Goal: Task Accomplishment & Management: Complete application form

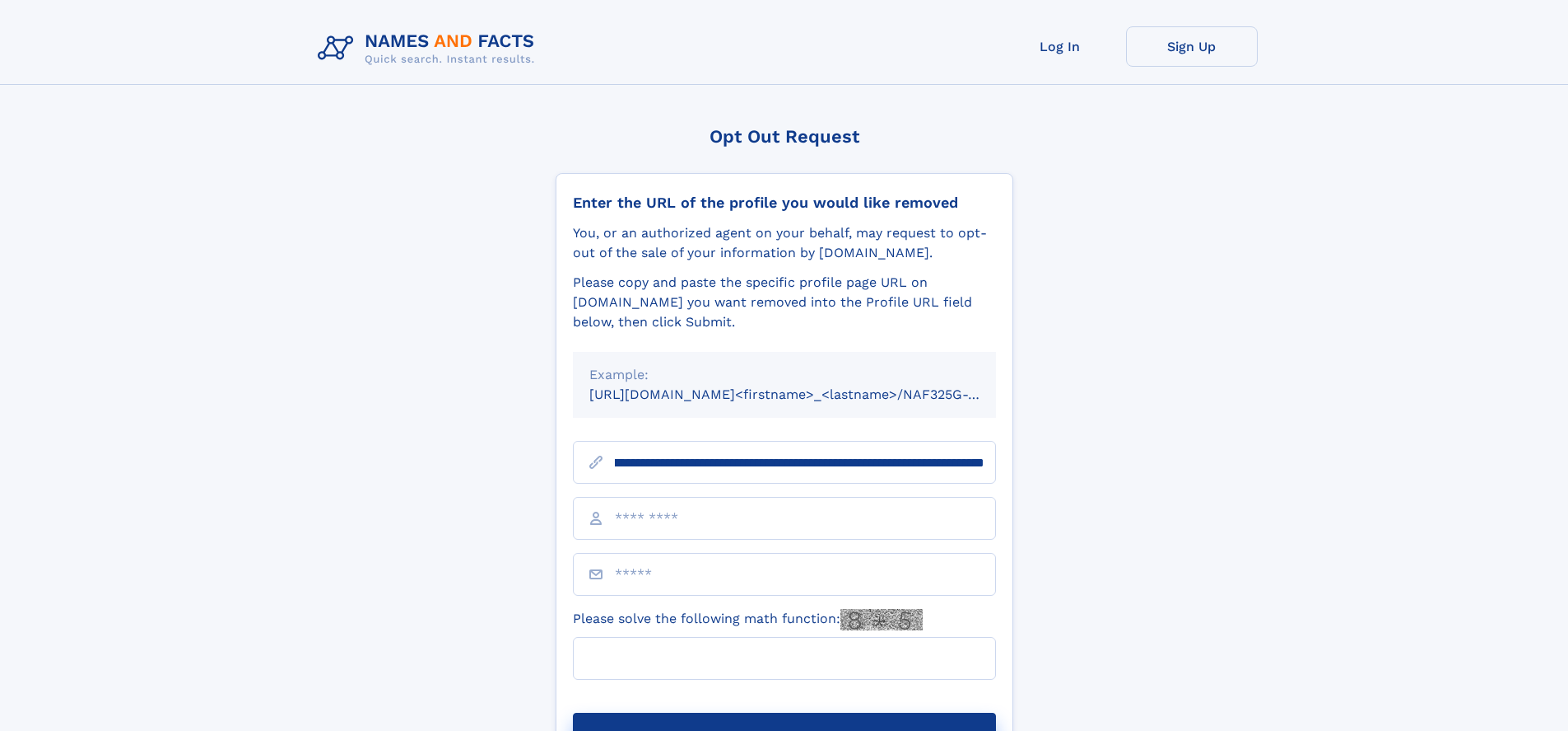
scroll to position [0, 178]
type input "**********"
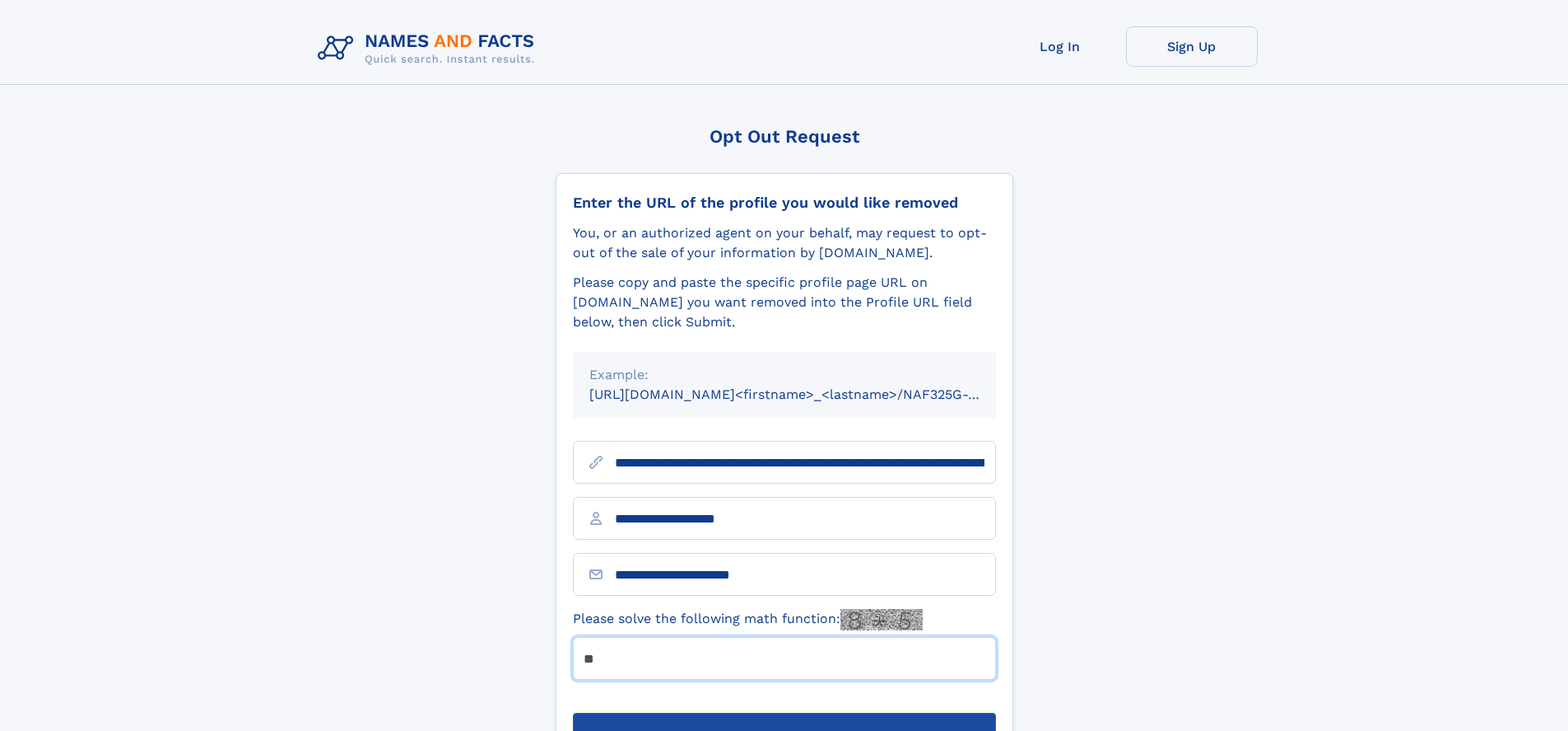
type input "**"
click at [784, 713] on button "Submit Opt Out Request" at bounding box center [784, 739] width 423 height 53
